Goal: Task Accomplishment & Management: Use online tool/utility

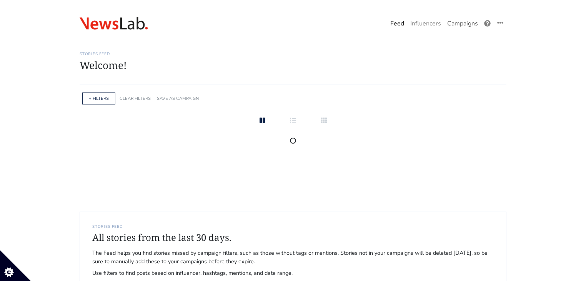
click at [465, 27] on link "Campaigns" at bounding box center [462, 23] width 37 height 15
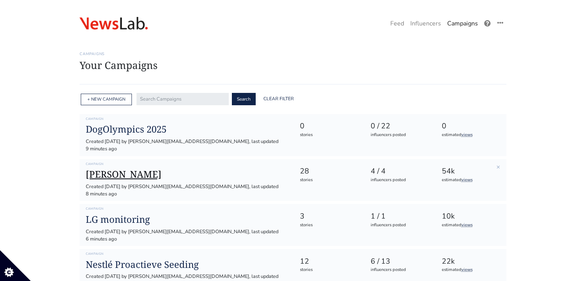
click at [114, 169] on h1 "[PERSON_NAME]" at bounding box center [187, 174] width 202 height 11
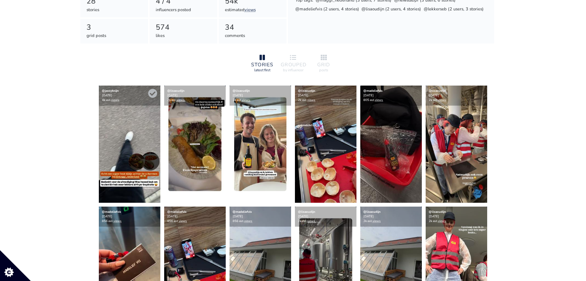
scroll to position [154, 0]
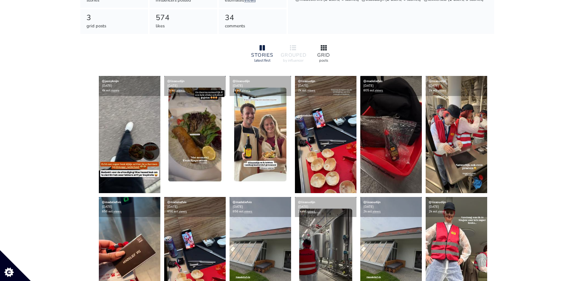
click at [329, 54] on div "GRID" at bounding box center [324, 55] width 25 height 5
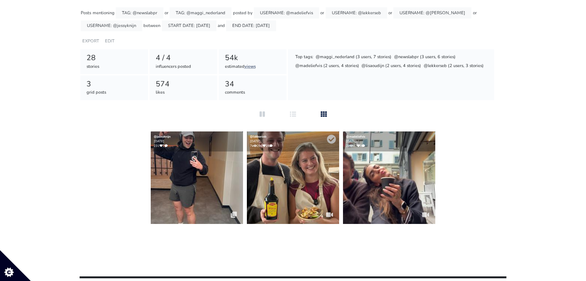
scroll to position [62, 0]
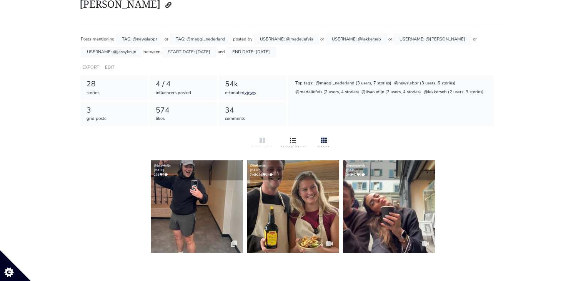
click at [286, 142] on div at bounding box center [293, 140] width 25 height 9
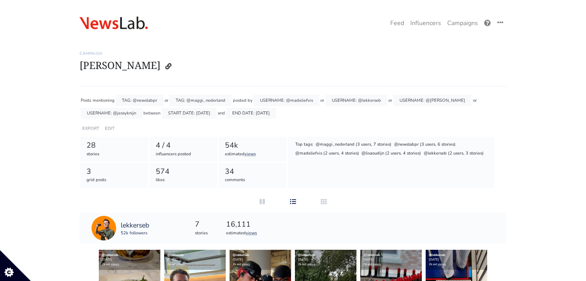
scroll to position [0, 0]
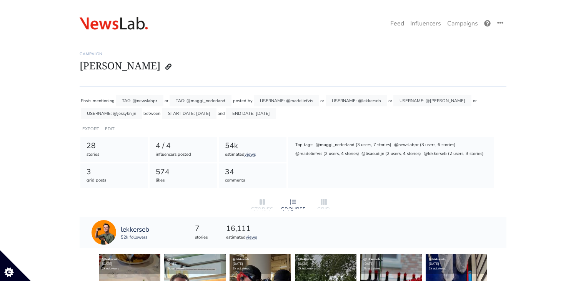
drag, startPoint x: 258, startPoint y: 202, endPoint x: 256, endPoint y: 194, distance: 8.8
click at [258, 202] on div at bounding box center [262, 201] width 25 height 9
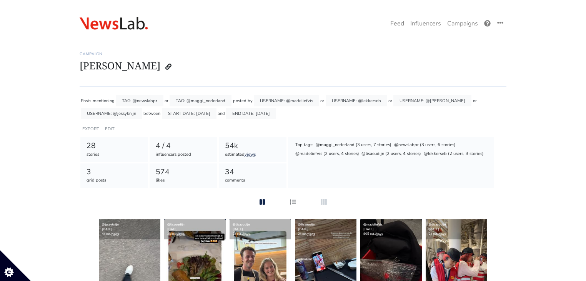
click at [294, 202] on icon at bounding box center [293, 202] width 6 height 6
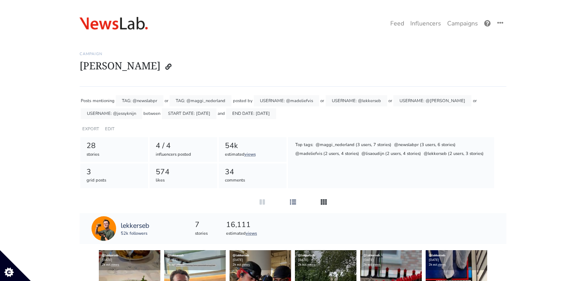
click at [328, 200] on div at bounding box center [324, 201] width 25 height 9
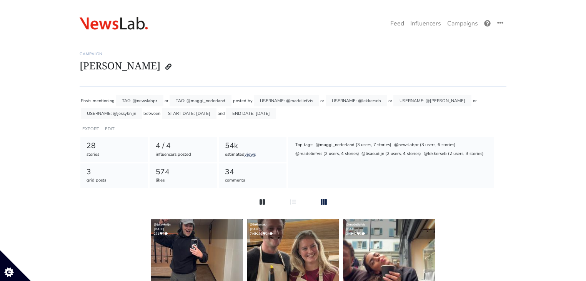
click at [263, 203] on icon at bounding box center [262, 201] width 5 height 5
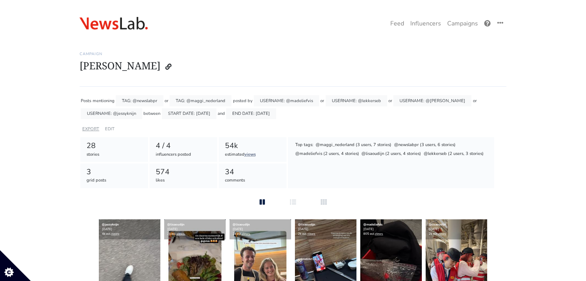
click at [89, 129] on link "EXPORT" at bounding box center [90, 129] width 17 height 6
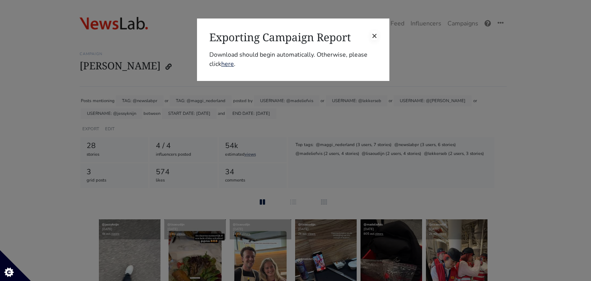
click at [374, 38] on span "×" at bounding box center [374, 35] width 5 height 12
